Goal: Find contact information: Find contact information

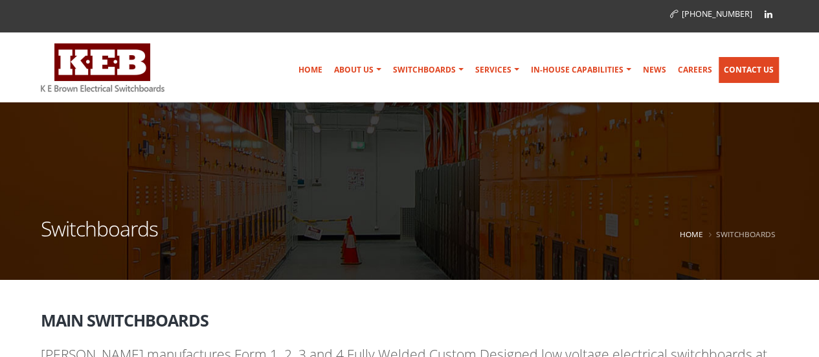
click at [733, 64] on link "Contact Us" at bounding box center [748, 70] width 60 height 26
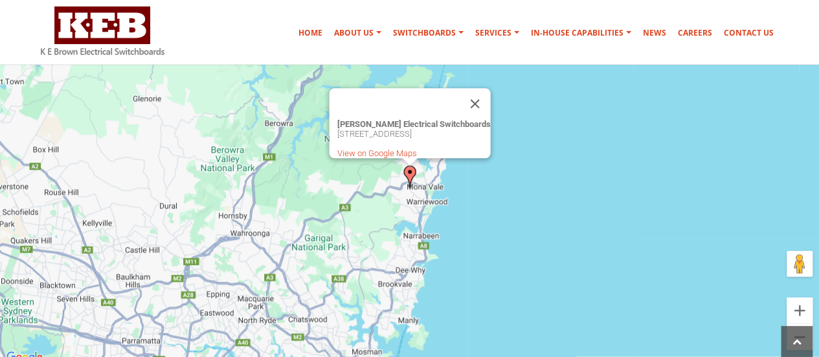
scroll to position [518, 0]
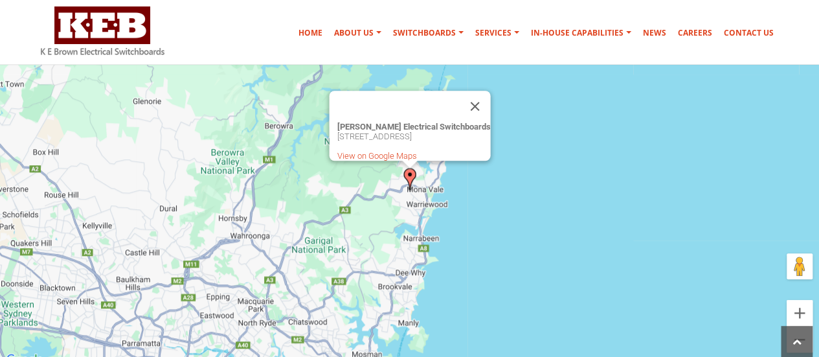
click at [738, 46] on div "Home About Us Australian Made Mission & Values Community Support Company Histor…" at bounding box center [535, 34] width 485 height 29
click at [731, 37] on link "Contact Us" at bounding box center [748, 33] width 60 height 26
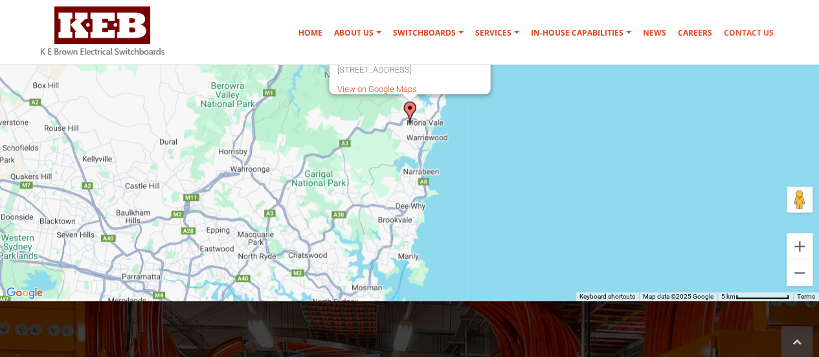
scroll to position [712, 0]
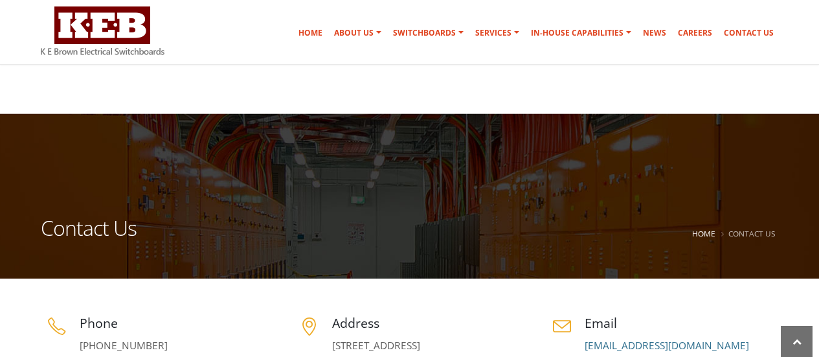
scroll to position [194, 0]
